Goal: Download file/media

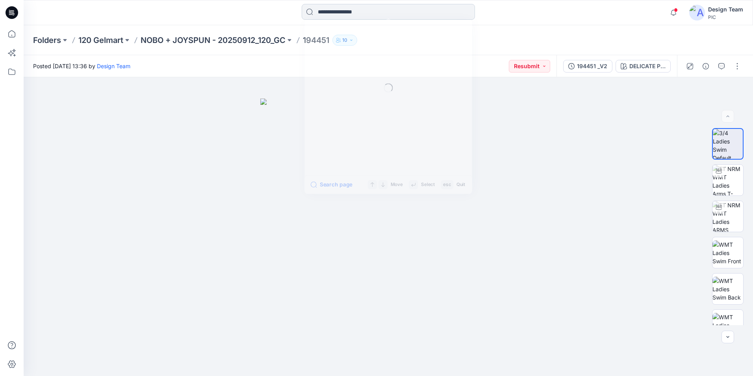
click at [323, 11] on input at bounding box center [388, 12] width 173 height 16
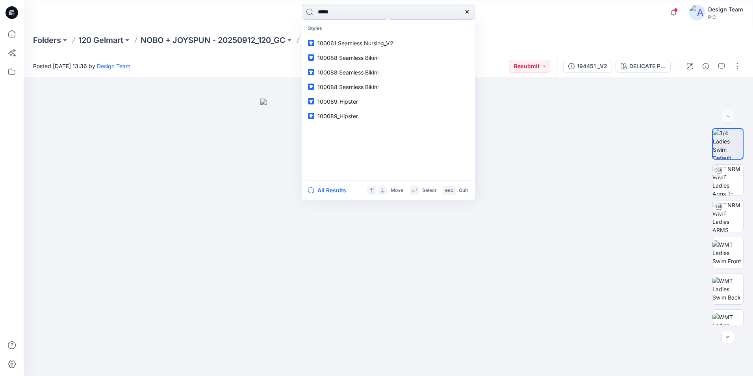
type input "******"
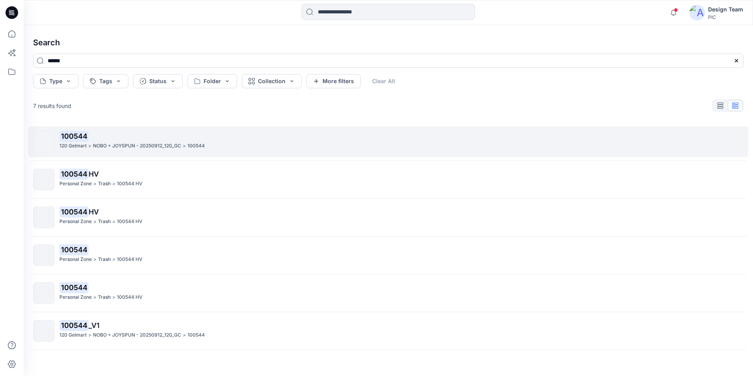
click at [84, 138] on mark "100544" at bounding box center [73, 135] width 29 height 11
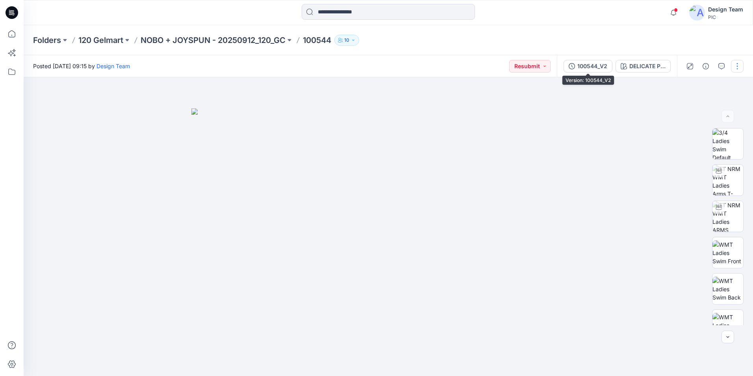
click at [580, 69] on div "100544_V2" at bounding box center [593, 66] width 30 height 9
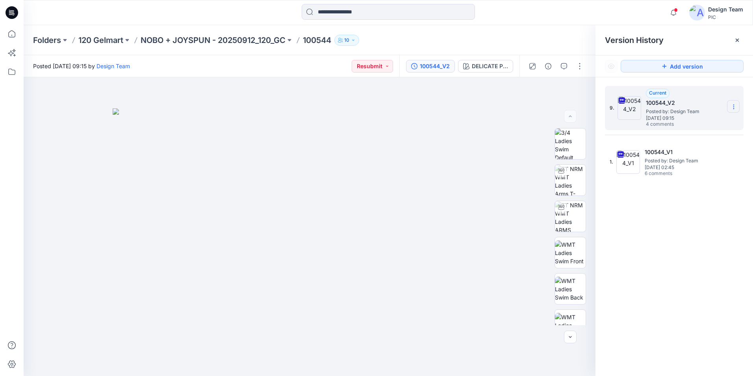
click at [732, 108] on icon at bounding box center [734, 107] width 6 height 6
click at [680, 124] on span "Download Source BW File" at bounding box center [694, 121] width 66 height 9
click at [514, 39] on div "Folders 120 Gelmart NOBO + JOYSPUN - 20250912_120_GC 100544 10" at bounding box center [357, 40] width 649 height 11
drag, startPoint x: 641, startPoint y: 0, endPoint x: 569, endPoint y: 23, distance: 76.4
click at [569, 23] on div "1 Notifications Your style 194436_V1 has been updated with 194436_V2 version 5 …" at bounding box center [389, 12] width 730 height 25
